Goal: Task Accomplishment & Management: Use online tool/utility

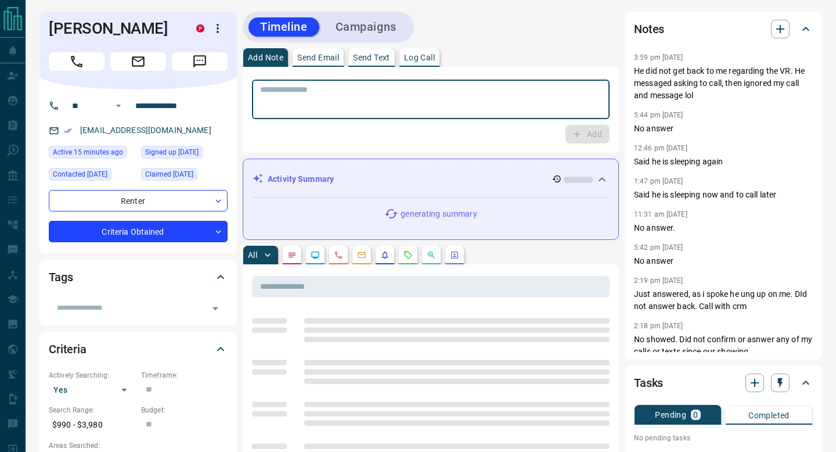
click at [522, 96] on textarea at bounding box center [430, 100] width 341 height 30
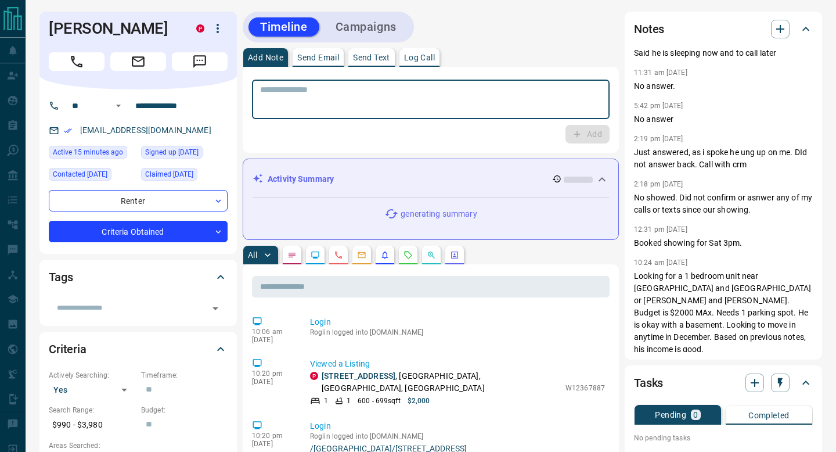
click at [519, 92] on textarea at bounding box center [430, 100] width 341 height 30
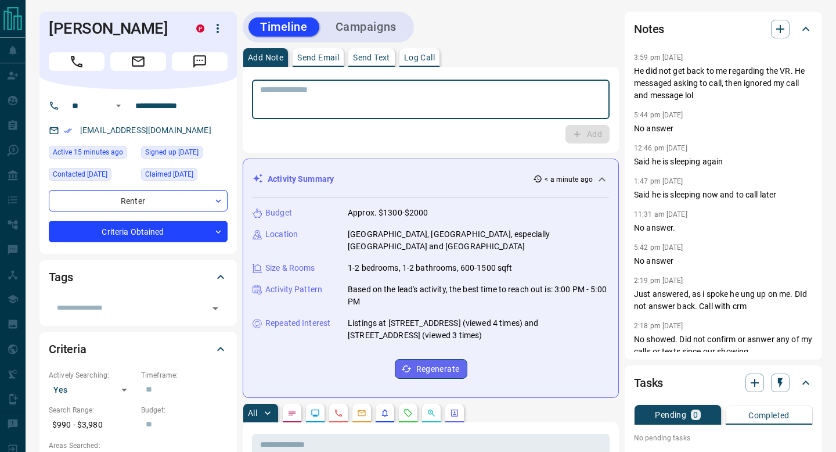
click at [539, 80] on div "* ​" at bounding box center [431, 99] width 358 height 39
type textarea "**********"
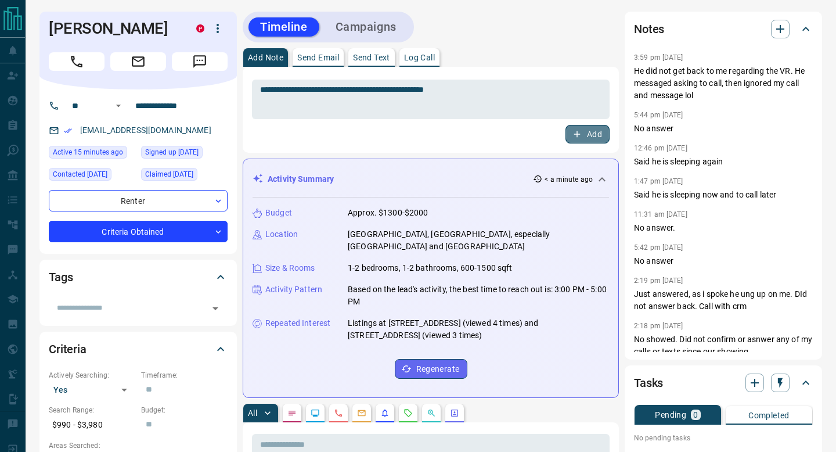
click at [579, 126] on button "Add" at bounding box center [587, 134] width 44 height 19
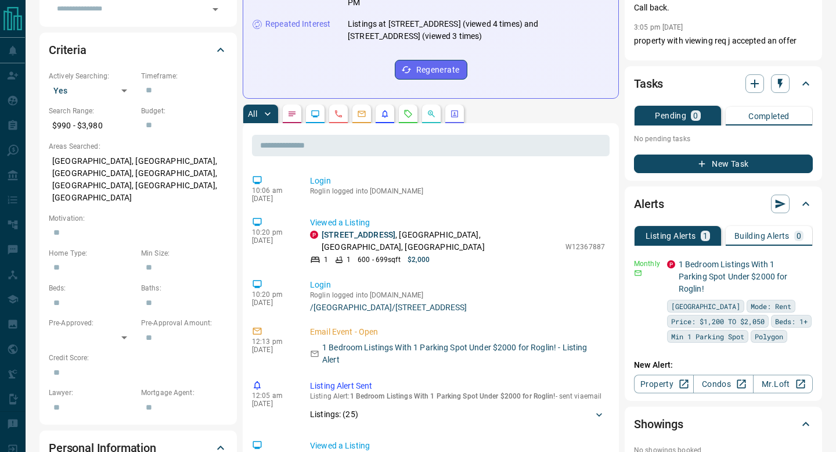
scroll to position [303, 0]
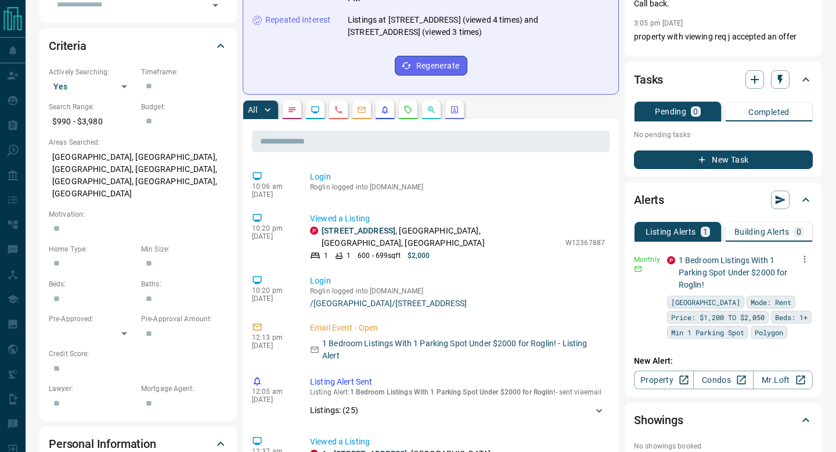
click at [810, 255] on button "button" at bounding box center [804, 259] width 16 height 16
click at [781, 302] on link "Edit" at bounding box center [783, 299] width 26 height 11
click at [619, 200] on div at bounding box center [418, 226] width 836 height 452
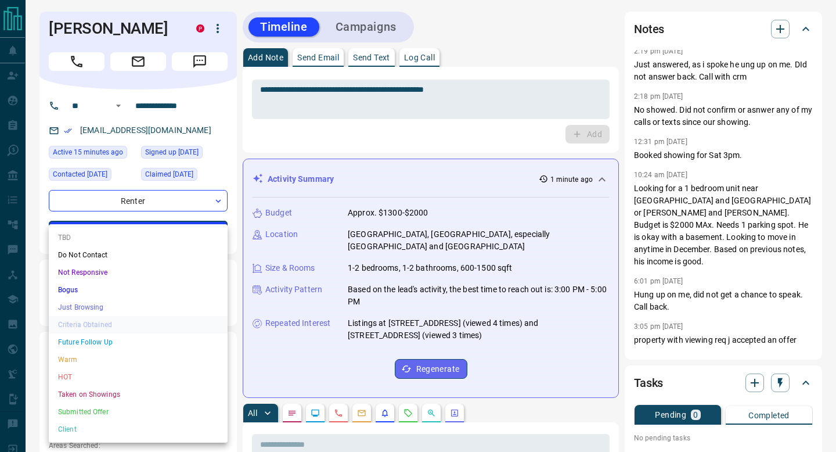
click at [600, 81] on div at bounding box center [418, 226] width 836 height 452
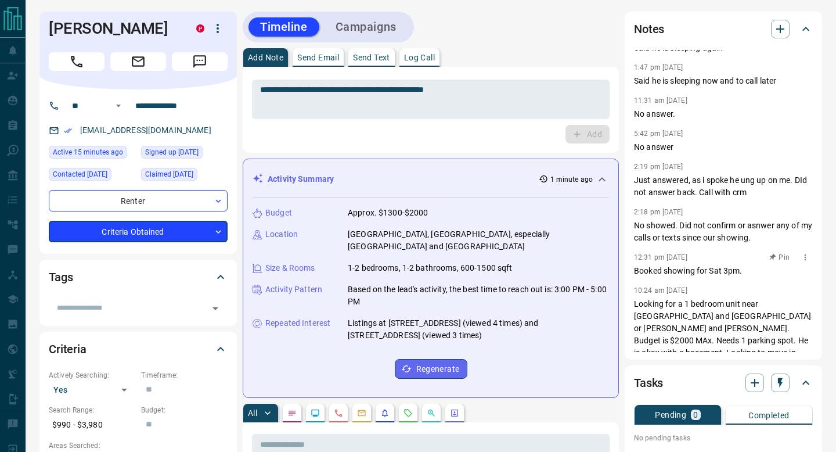
scroll to position [110, 0]
